Goal: Complete application form: Complete application form

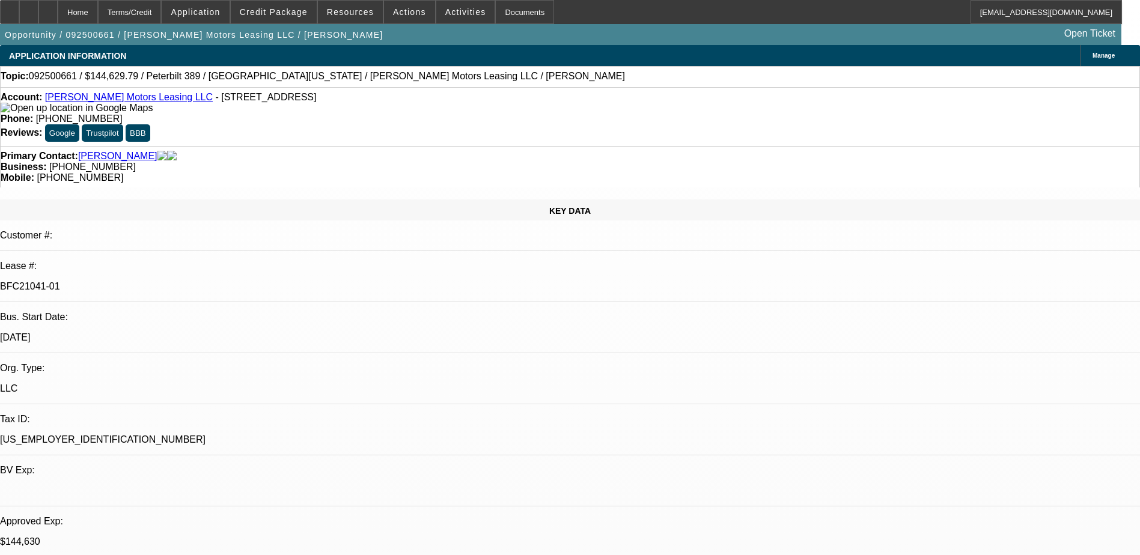
select select "0"
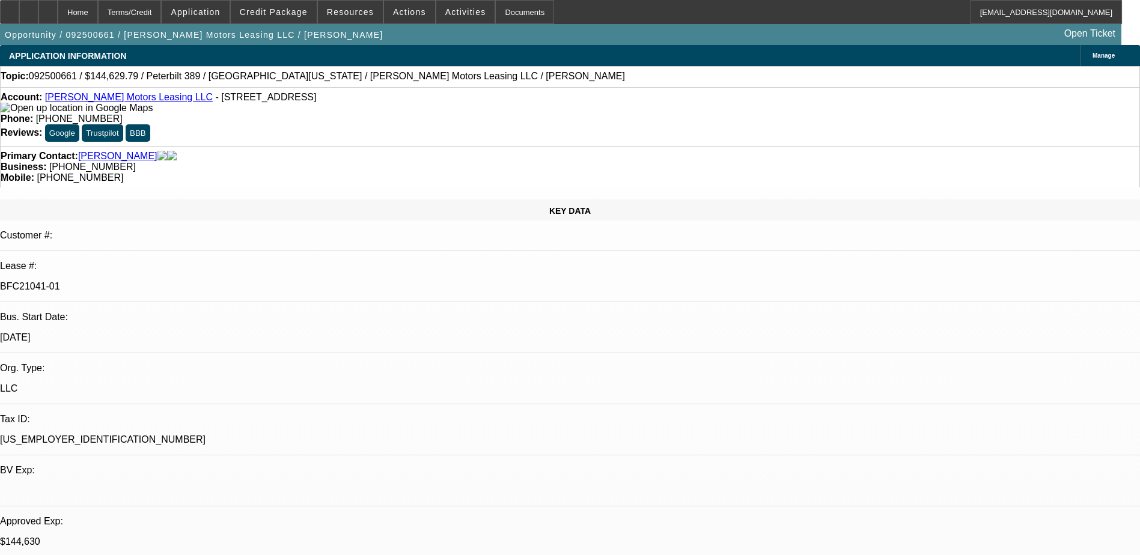
select select "0"
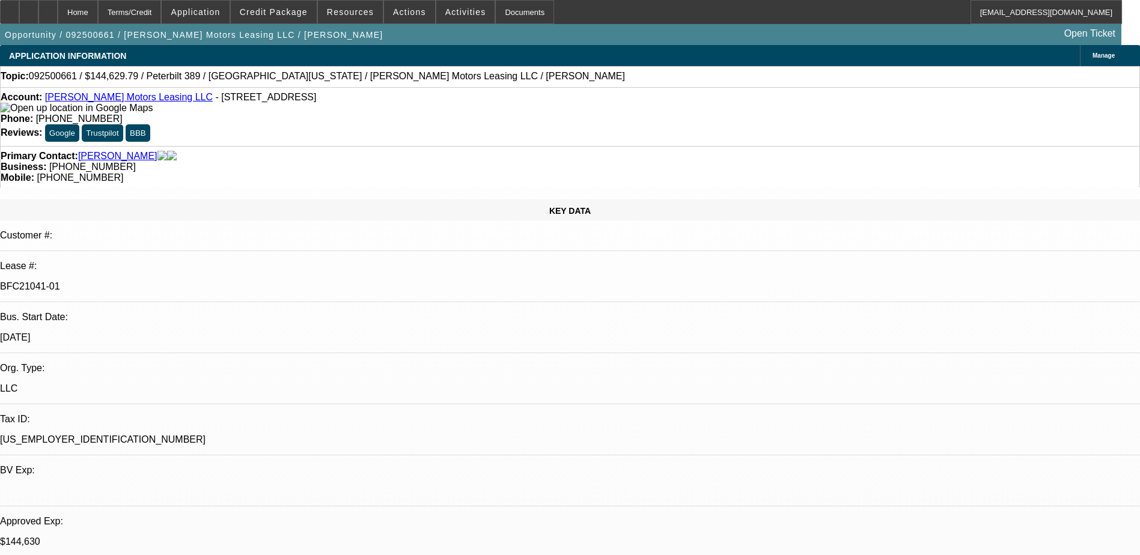
select select "0"
select select "1"
select select "2"
select select "6"
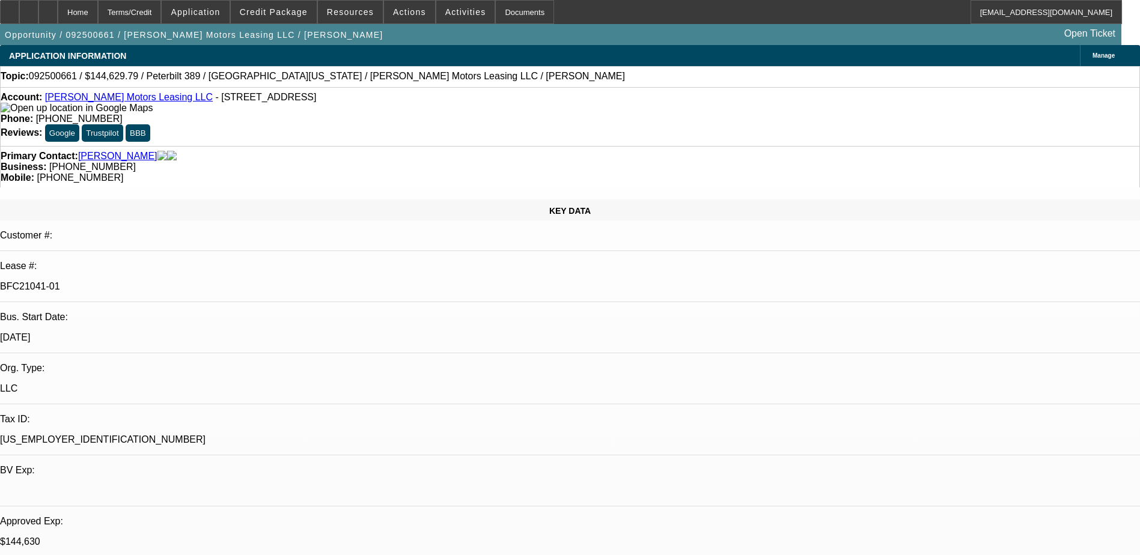
select select "1"
select select "6"
select select "1"
select select "2"
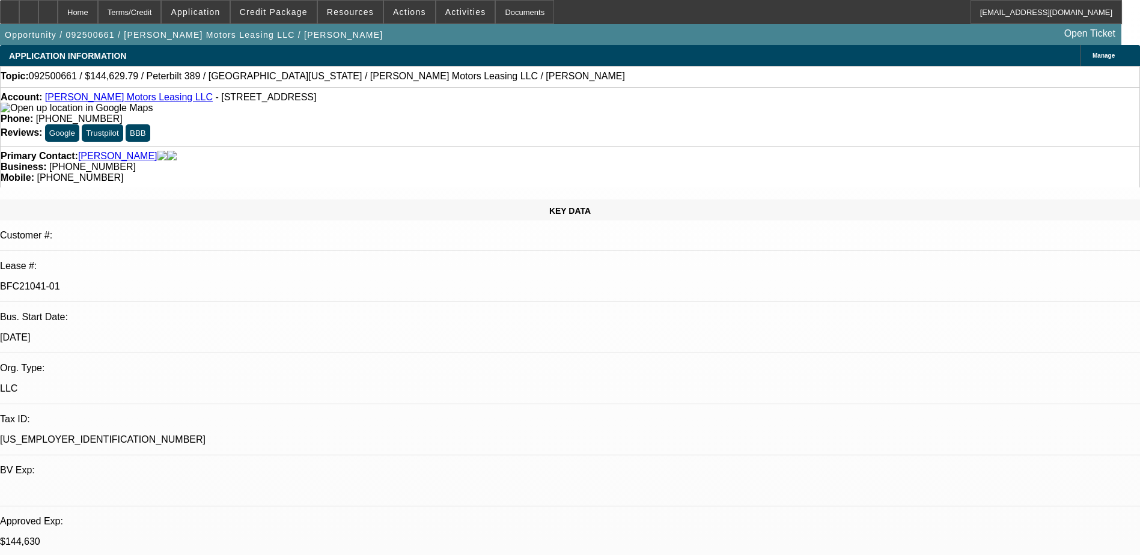
select select "6"
select select "1"
select select "6"
